Goal: Navigation & Orientation: Find specific page/section

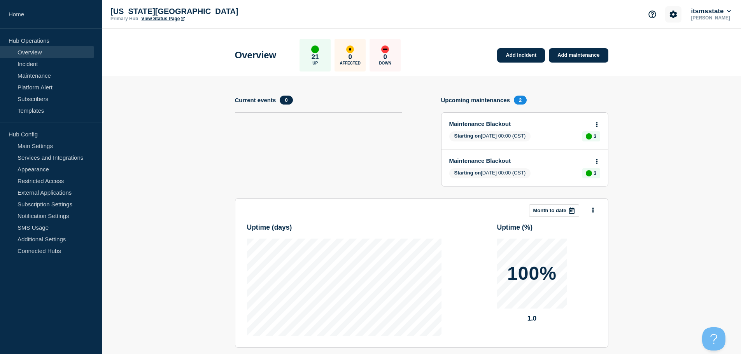
click at [669, 14] on icon "Account settings" at bounding box center [673, 14] width 8 height 8
click at [674, 45] on link "Team Members" at bounding box center [674, 46] width 40 height 7
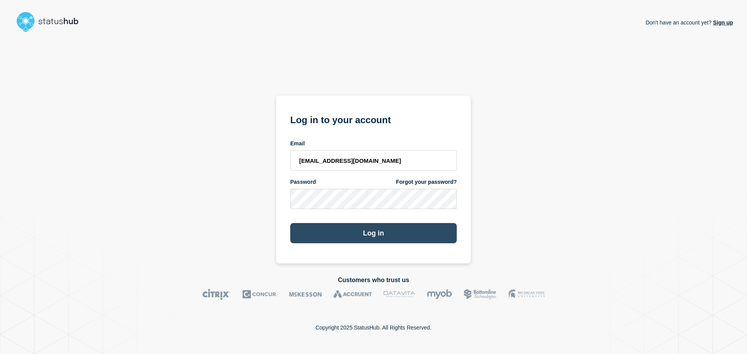
click at [371, 234] on button "Log in" at bounding box center [373, 233] width 166 height 20
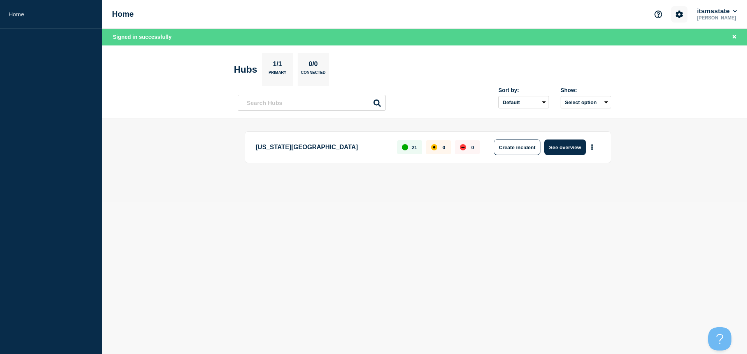
click at [675, 16] on icon "Account settings" at bounding box center [678, 13] width 7 height 7
click at [659, 47] on ul "Team Members" at bounding box center [677, 43] width 45 height 13
click at [667, 44] on link "Team Members" at bounding box center [680, 46] width 40 height 7
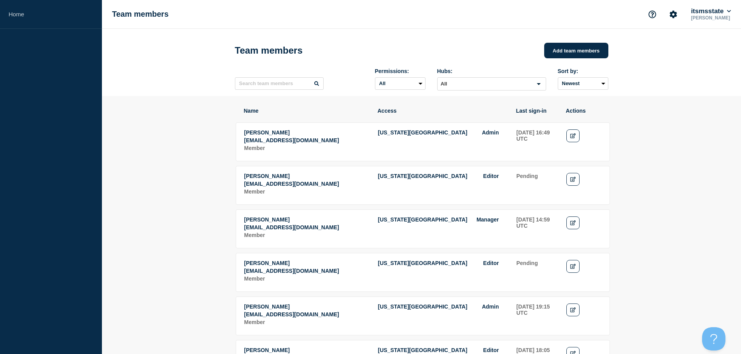
click at [281, 143] on p "[EMAIL_ADDRESS][DOMAIN_NAME]" at bounding box center [306, 140] width 125 height 6
click at [294, 161] on tr "[PERSON_NAME] [EMAIL_ADDRESS][DOMAIN_NAME] Member [US_STATE][GEOGRAPHIC_DATA] A…" at bounding box center [423, 141] width 374 height 39
